Goal: Transaction & Acquisition: Purchase product/service

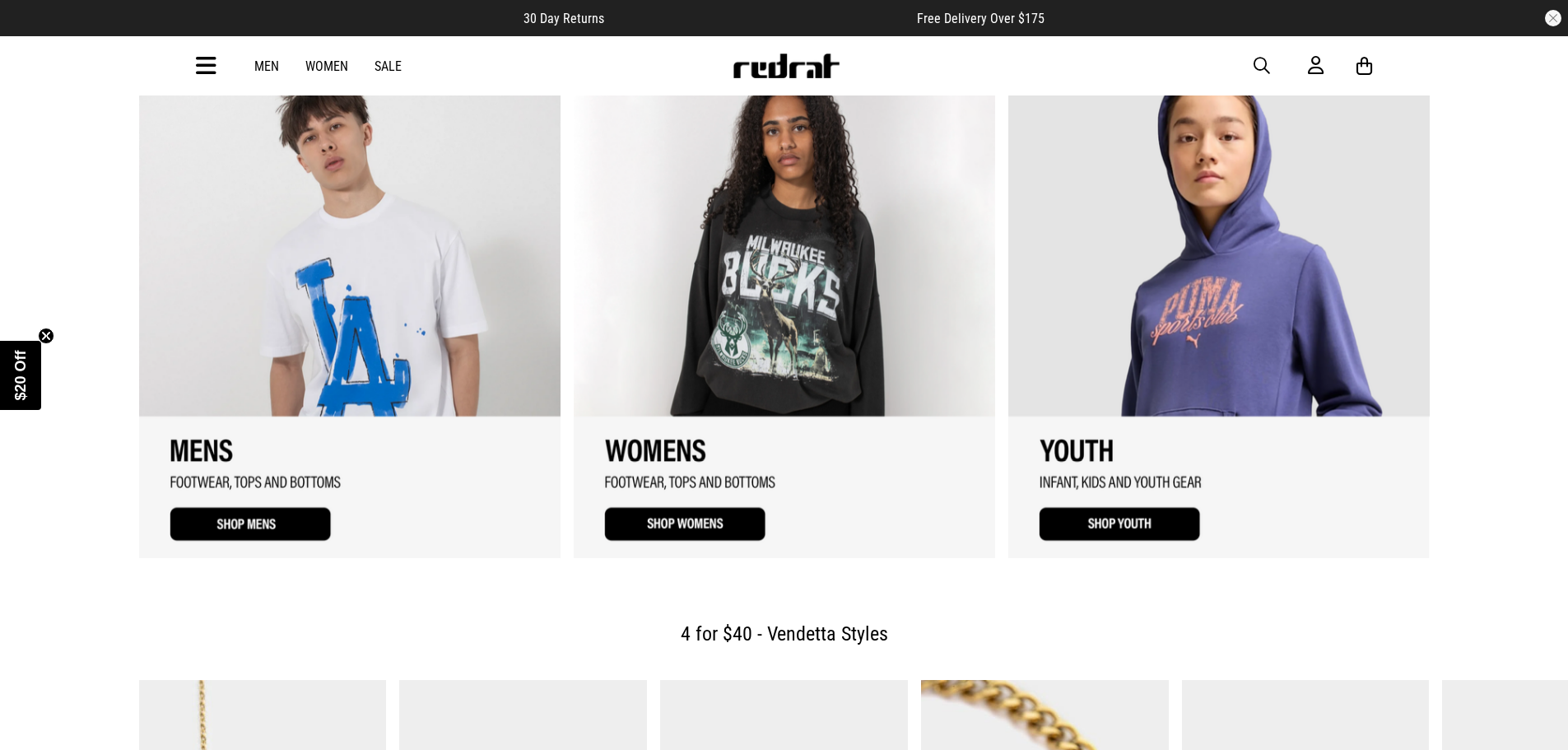
scroll to position [1893, 0]
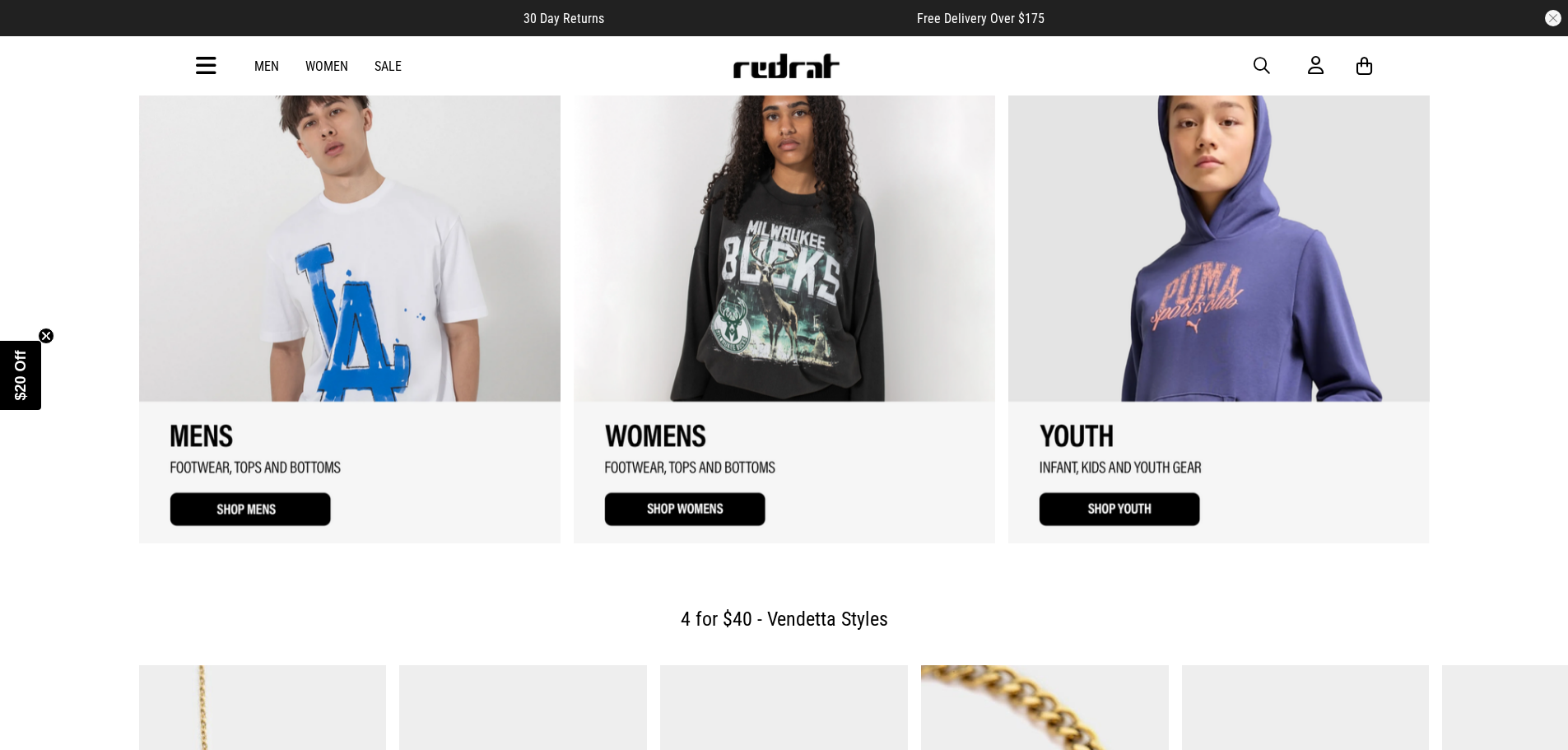
click at [218, 303] on link "1 / 3" at bounding box center [349, 295] width 421 height 494
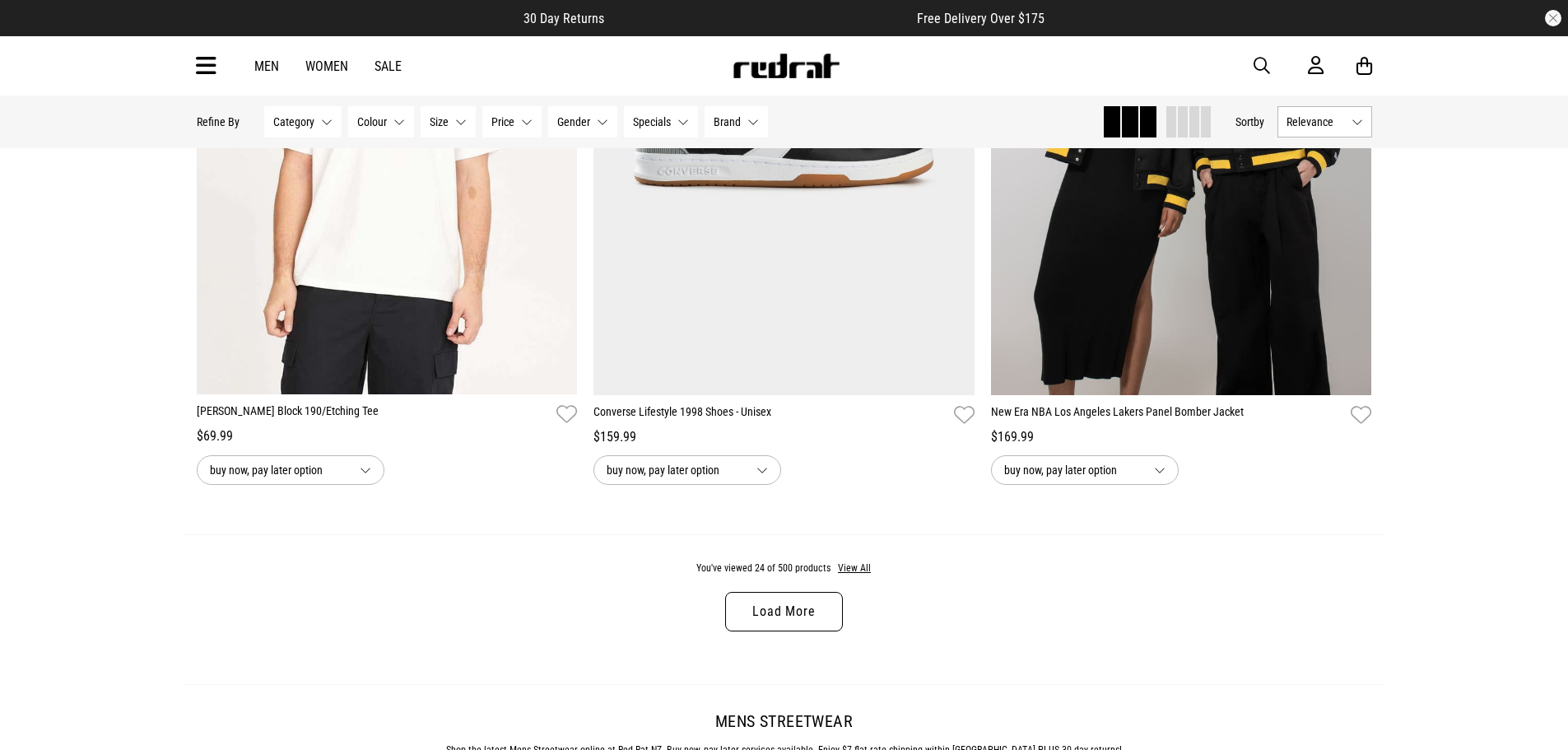
scroll to position [5020, 0]
click at [791, 623] on link "Load More" at bounding box center [783, 612] width 117 height 40
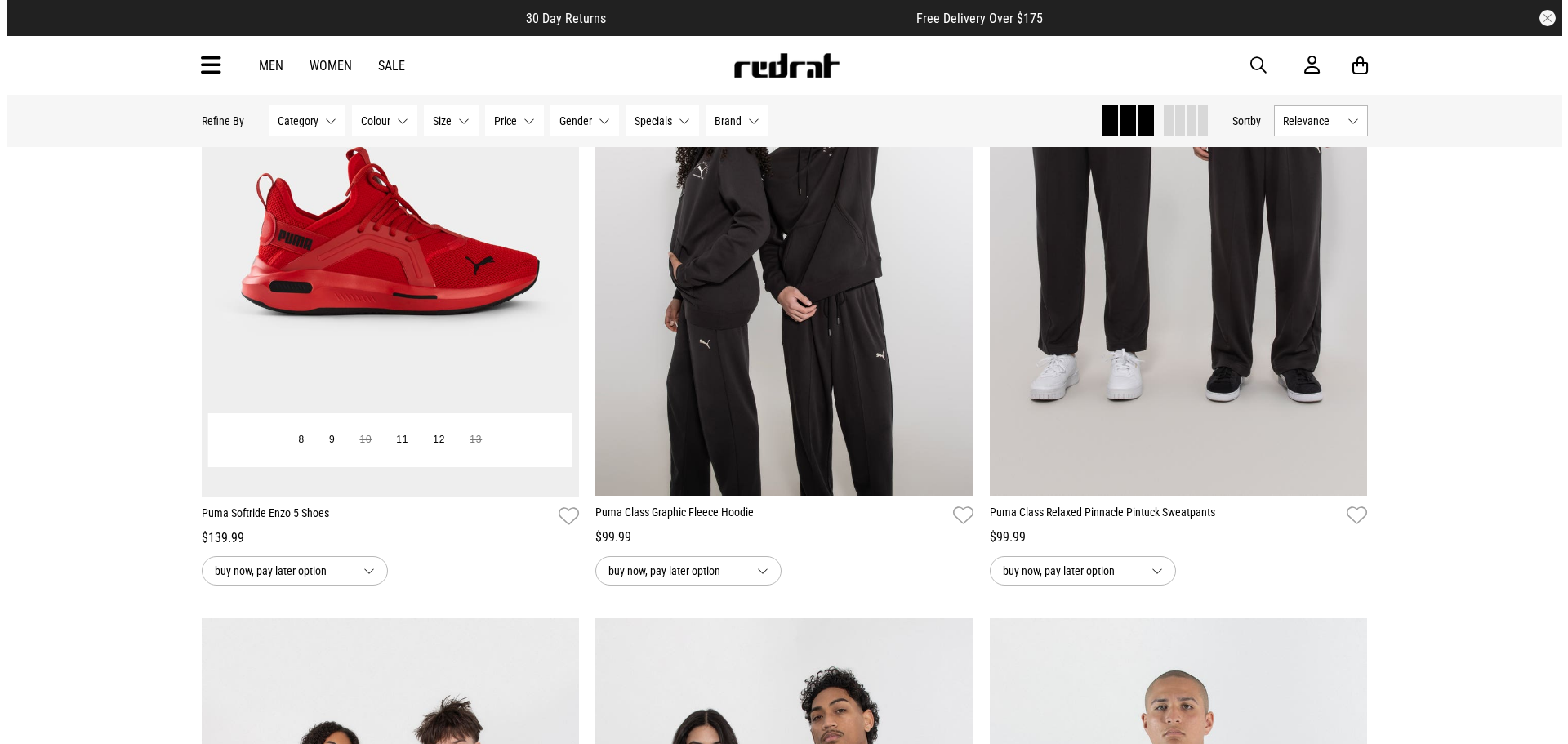
scroll to position [8979, 0]
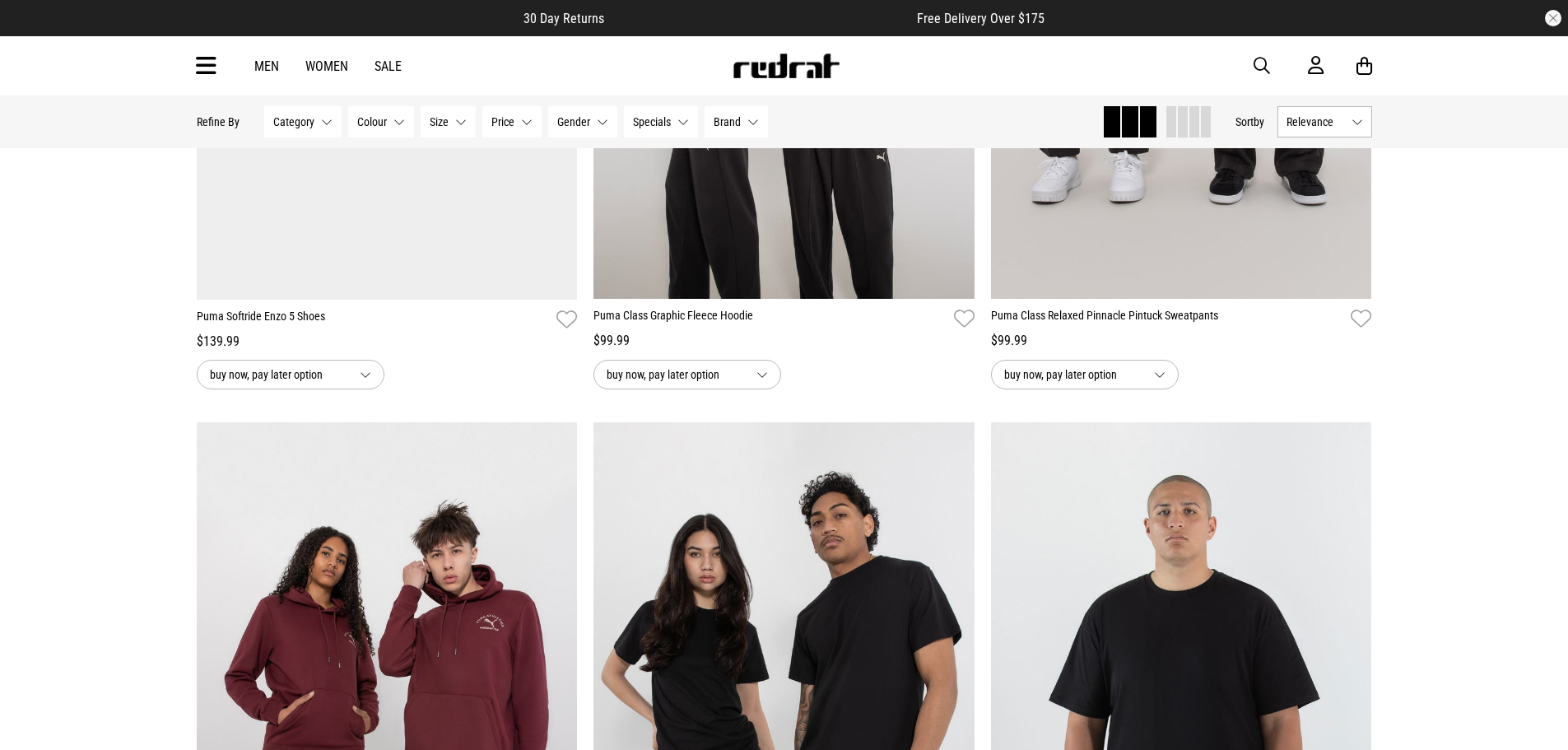
click at [1259, 58] on span "button" at bounding box center [1262, 66] width 17 height 20
click at [657, 64] on input "search" at bounding box center [742, 66] width 495 height 33
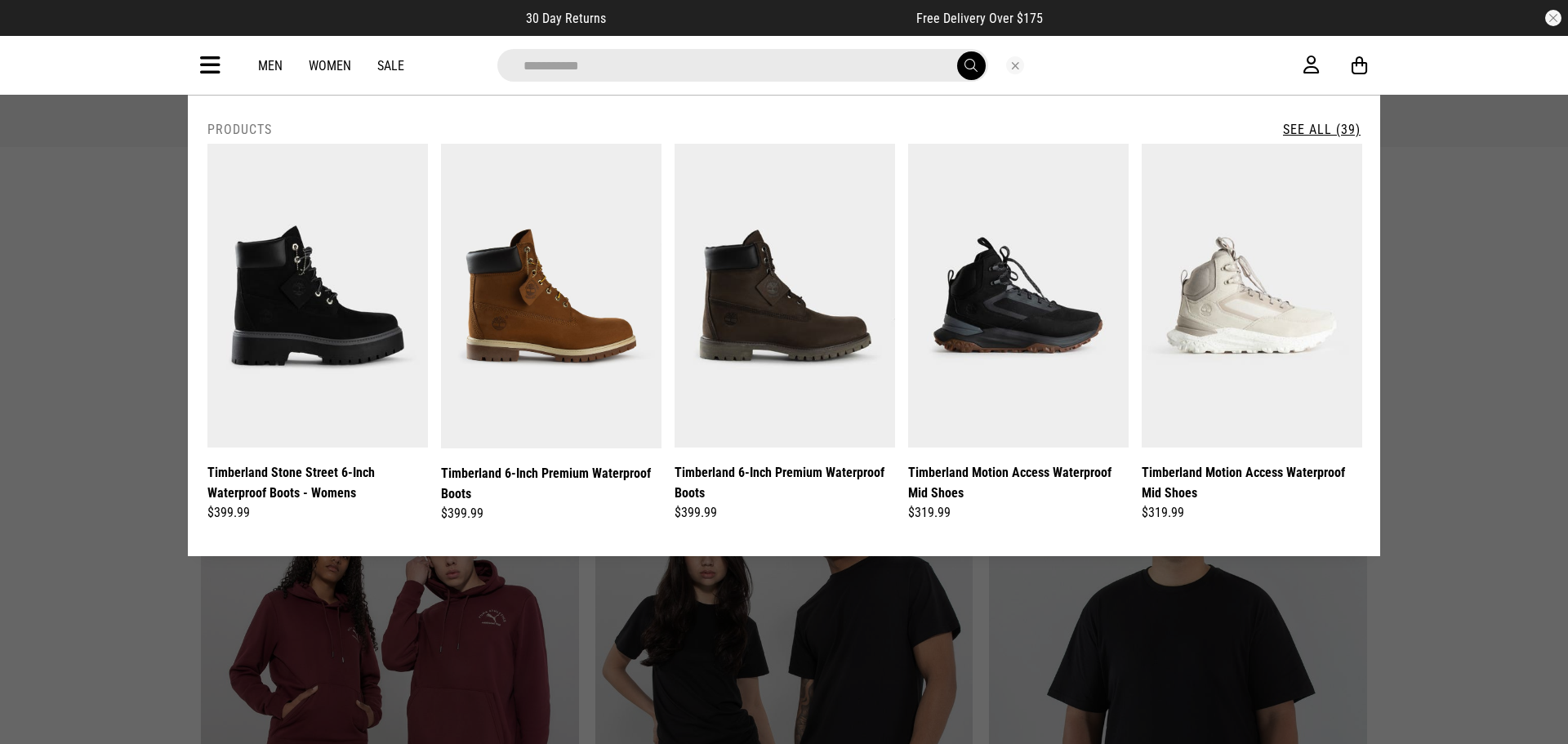
type input "**********"
click at [957, 51] on button "submit" at bounding box center [971, 65] width 29 height 29
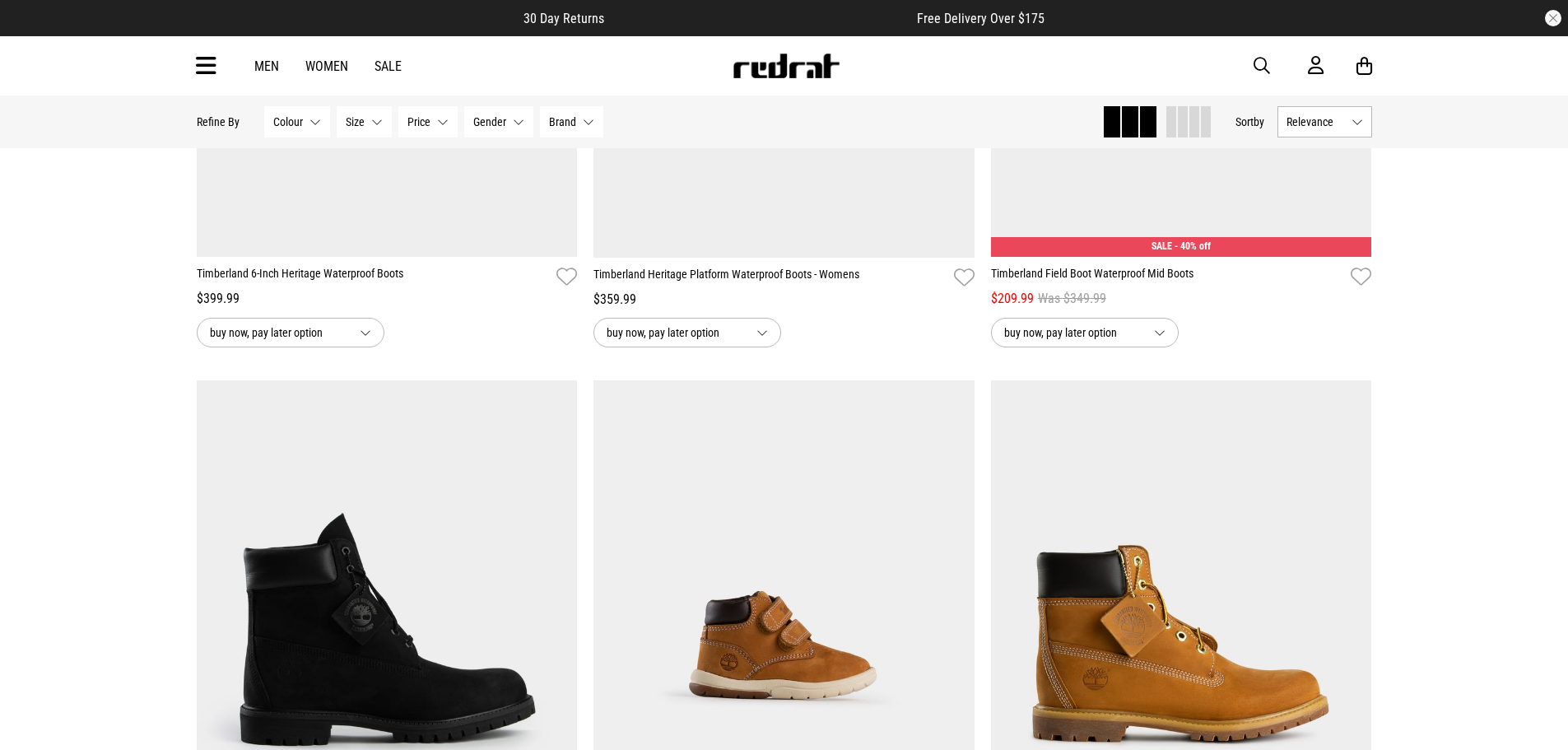
scroll to position [3127, 0]
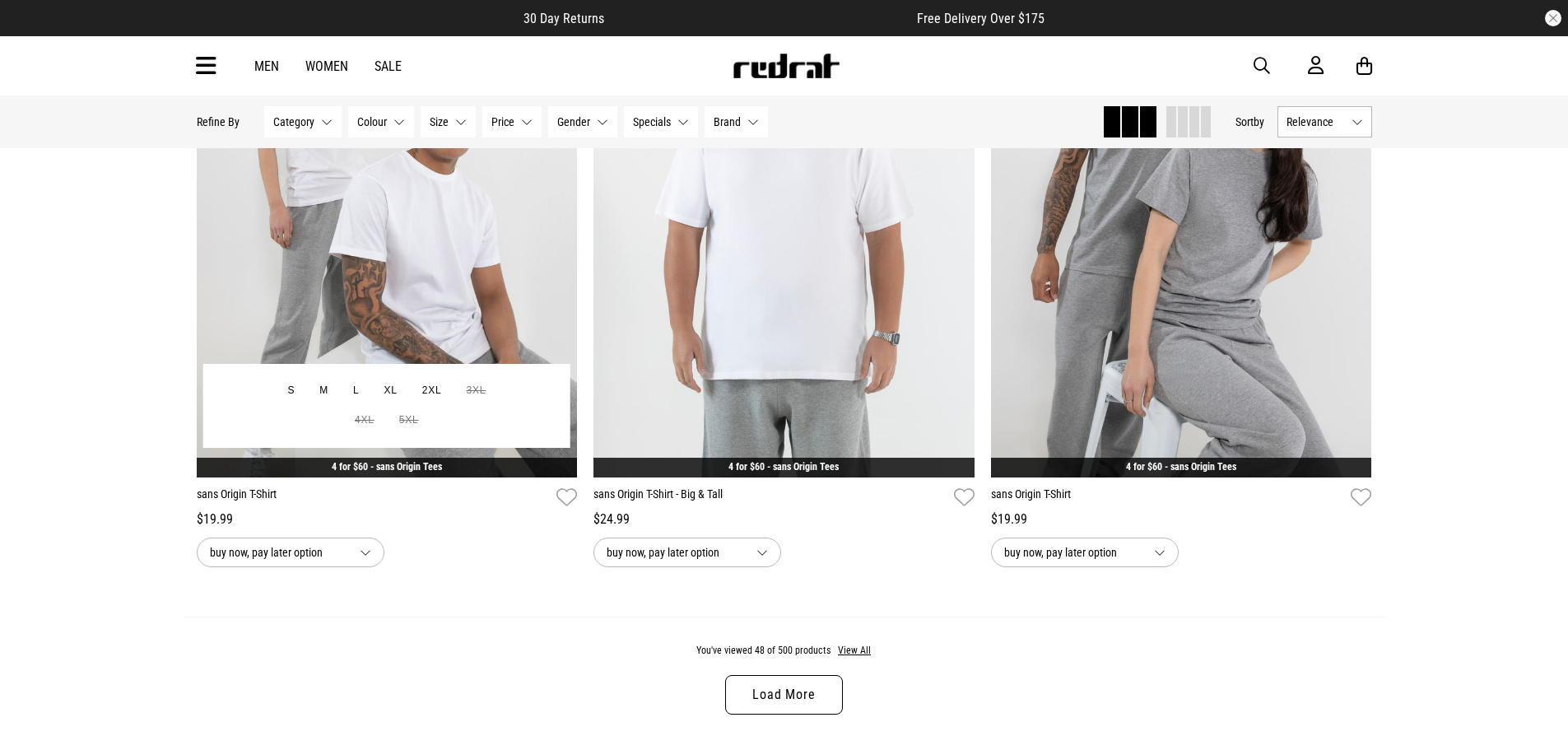
scroll to position [5267, 0]
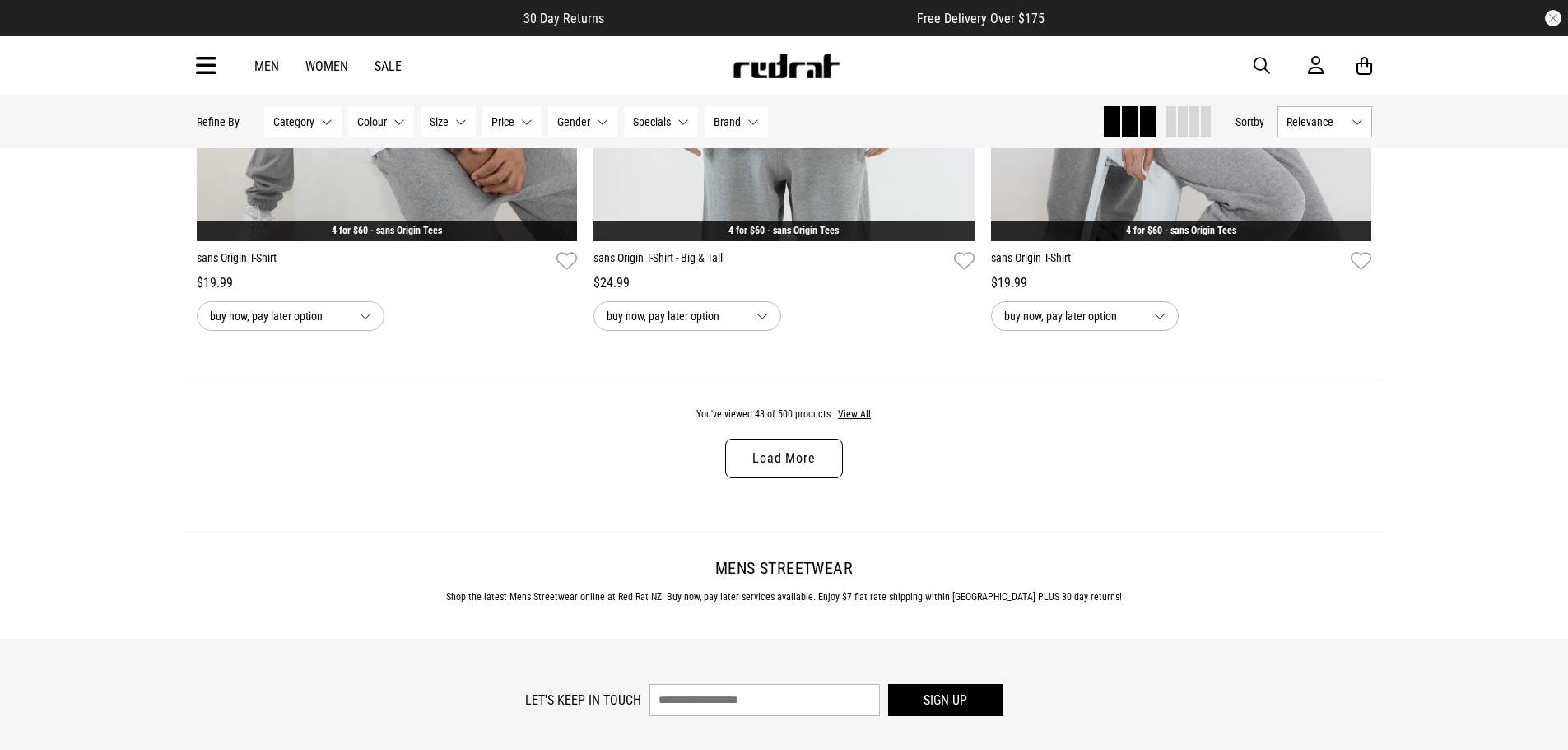
click at [782, 456] on link "Load More" at bounding box center [783, 459] width 117 height 40
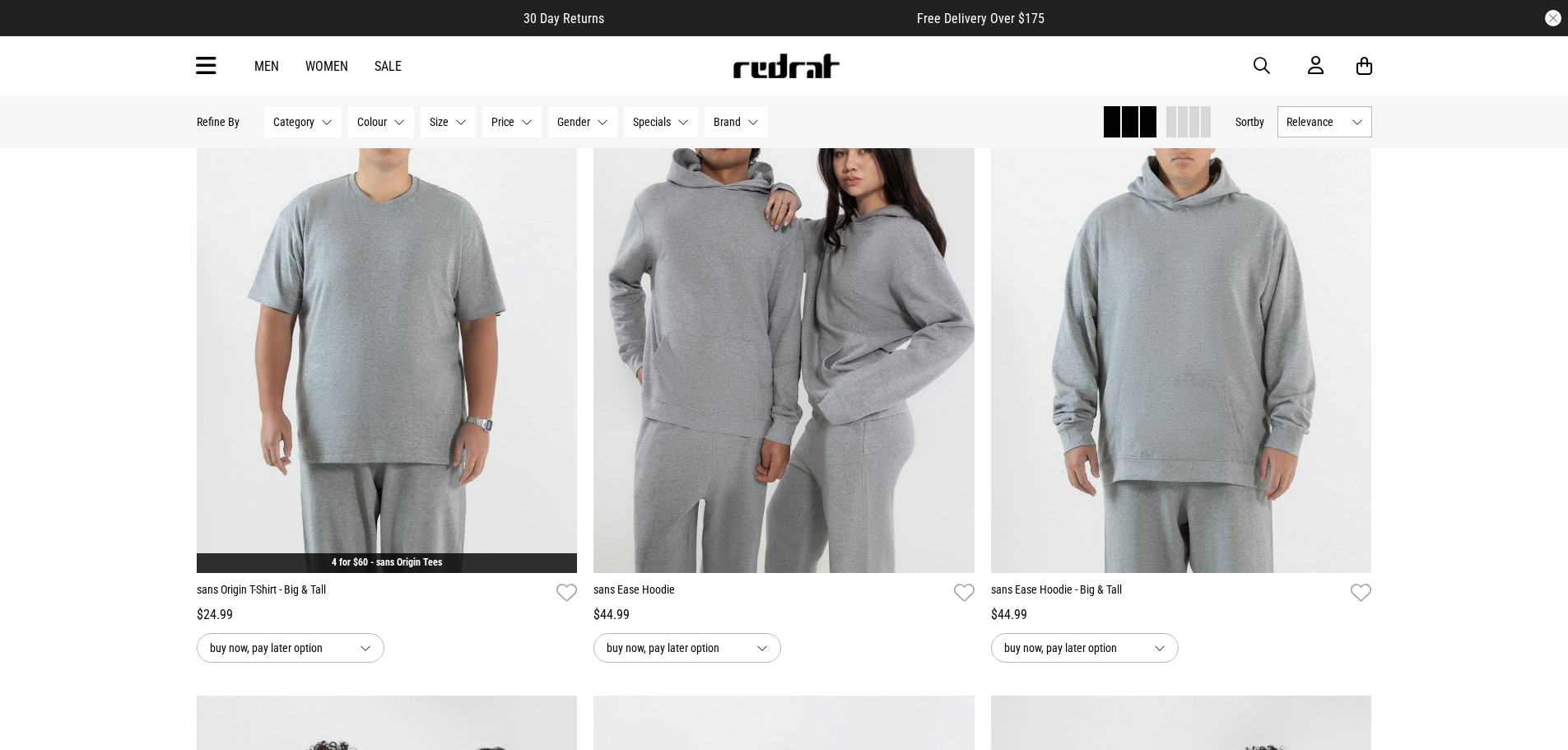
scroll to position [5596, 0]
